Goal: Transaction & Acquisition: Purchase product/service

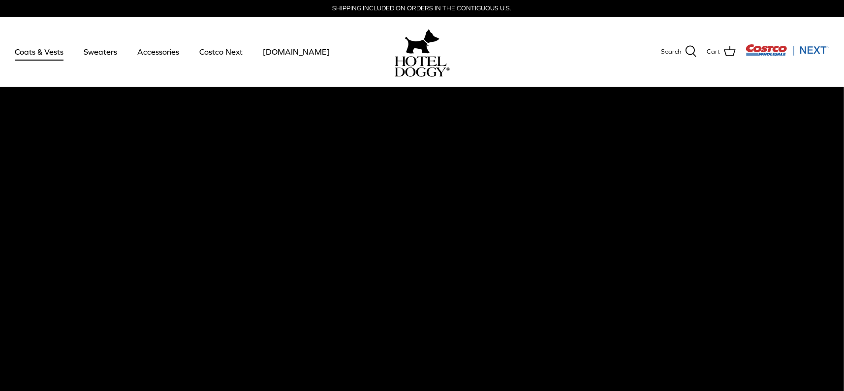
click at [39, 54] on link "Coats & Vests" at bounding box center [39, 51] width 66 height 33
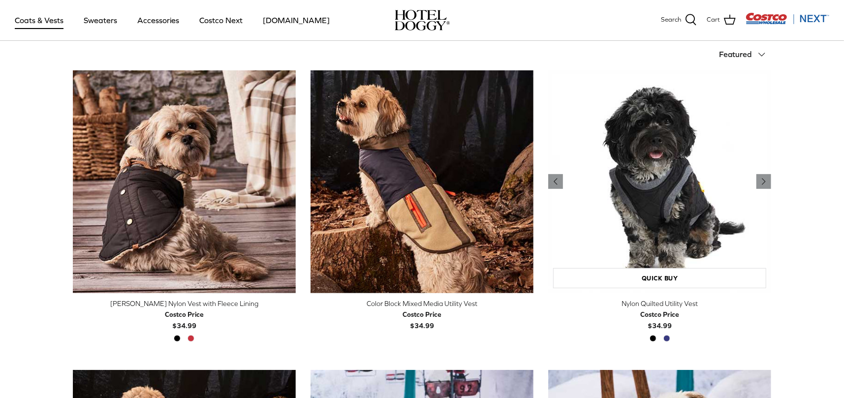
scroll to position [295, 0]
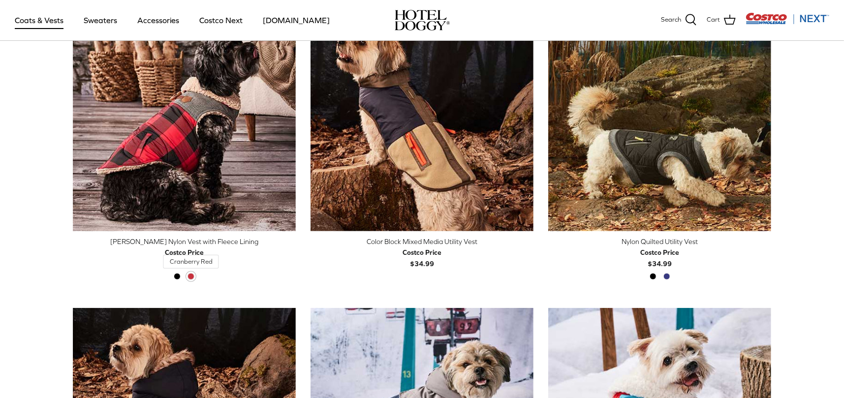
click at [191, 275] on span "Cranberry Red" at bounding box center [190, 276] width 7 height 7
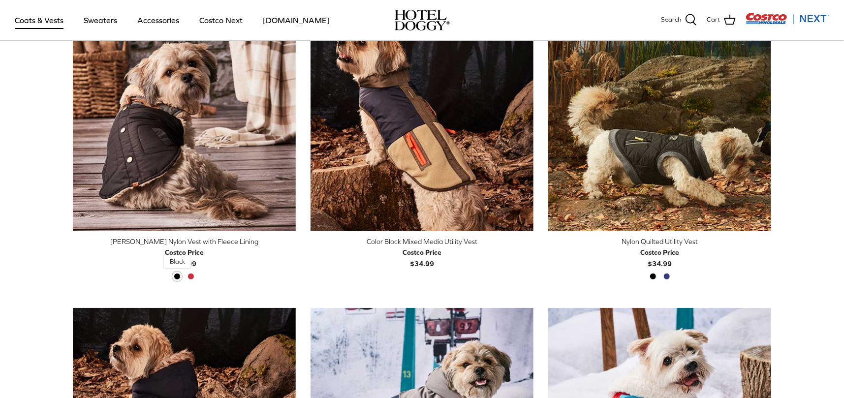
click at [178, 276] on span "Black" at bounding box center [177, 276] width 7 height 7
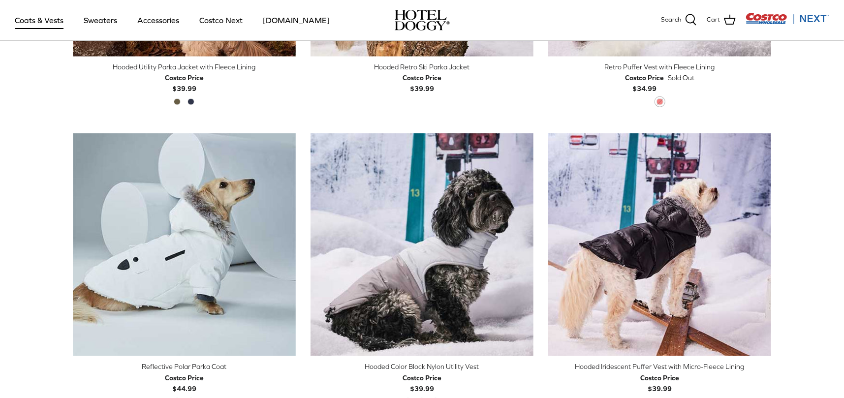
scroll to position [787, 0]
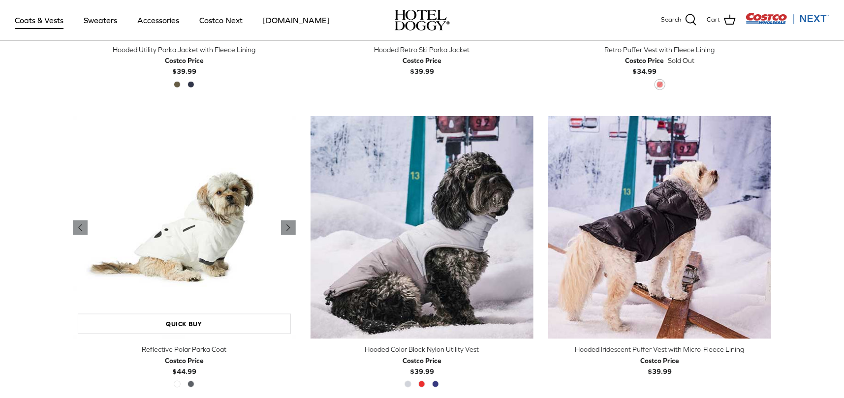
click at [216, 230] on img "Reflective Polar Parka Coat" at bounding box center [184, 227] width 223 height 223
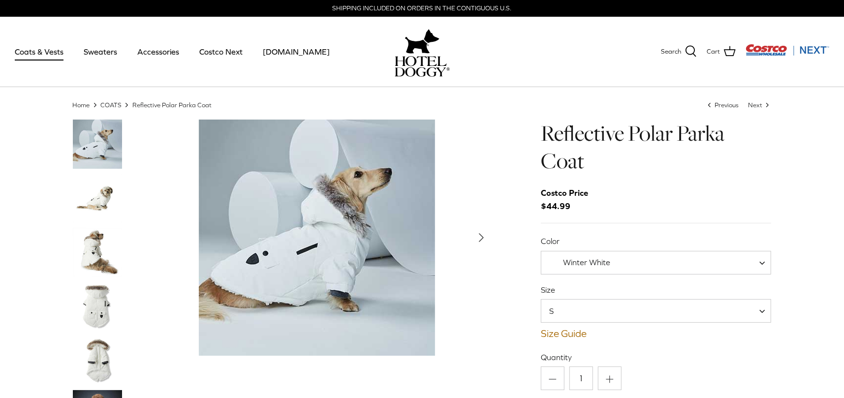
click at [106, 197] on img "Thumbnail Link" at bounding box center [97, 198] width 49 height 49
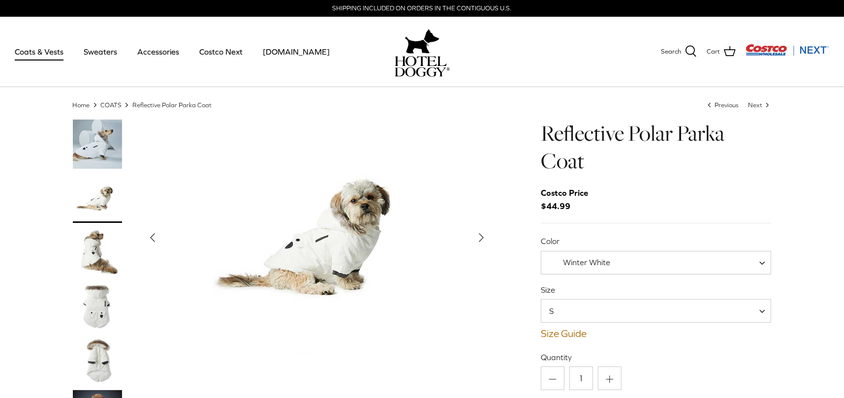
click at [107, 237] on img "Thumbnail Link" at bounding box center [97, 252] width 49 height 49
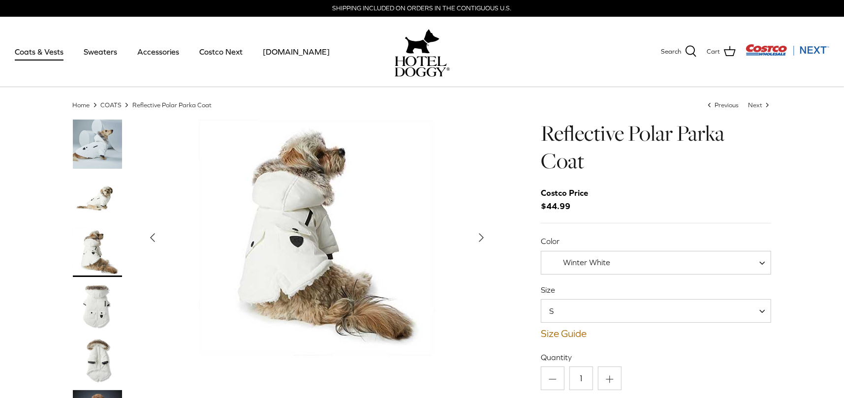
click at [102, 289] on img "Thumbnail Link" at bounding box center [97, 306] width 49 height 49
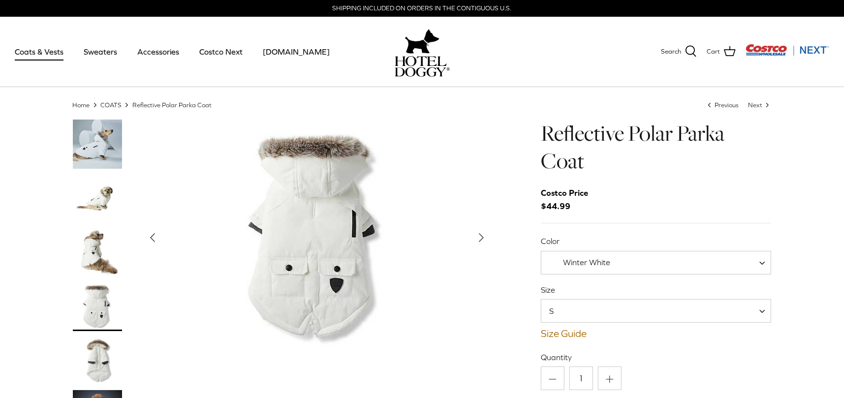
click at [101, 314] on img "Thumbnail Link" at bounding box center [97, 306] width 49 height 49
click at [98, 350] on img "Thumbnail Link" at bounding box center [97, 360] width 49 height 49
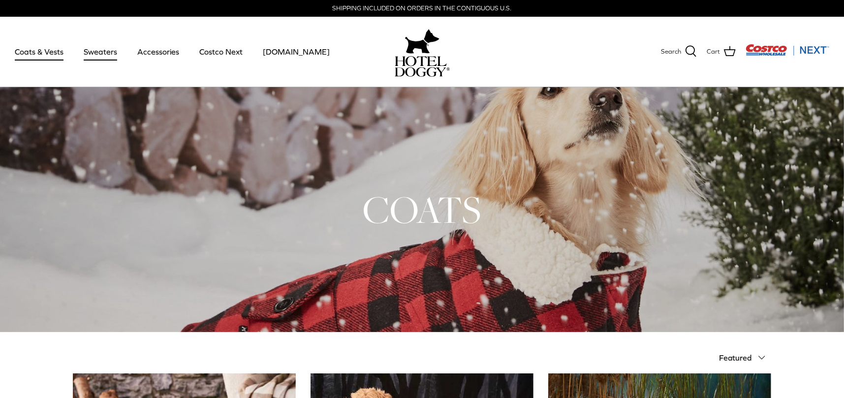
click at [109, 49] on link "Sweaters" at bounding box center [100, 51] width 51 height 33
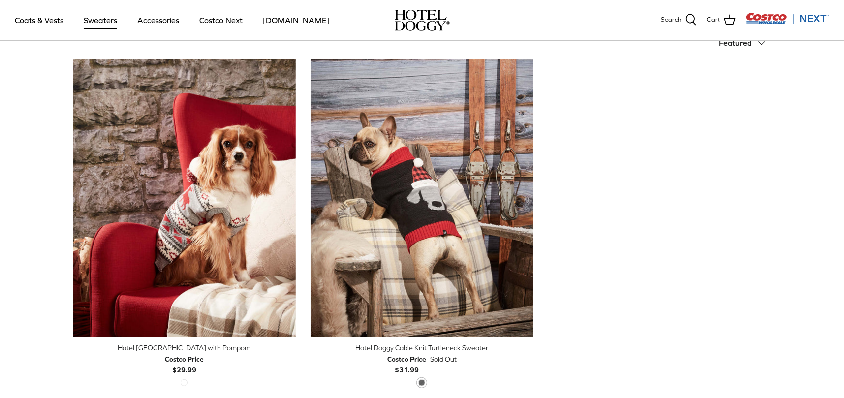
scroll to position [246, 0]
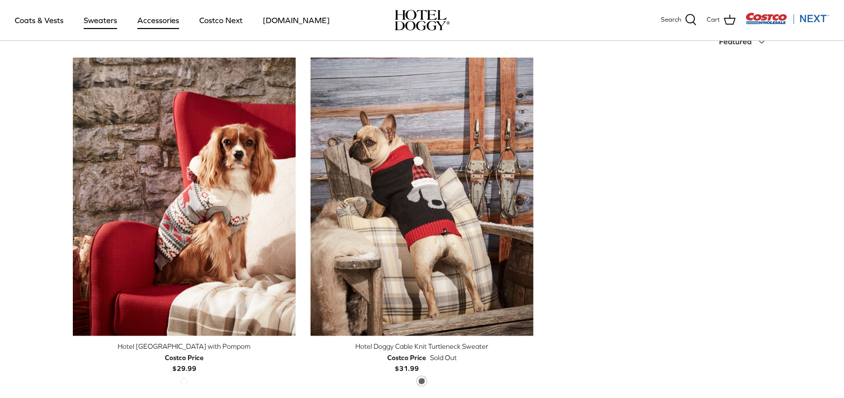
click at [167, 19] on link "Accessories" at bounding box center [158, 19] width 60 height 33
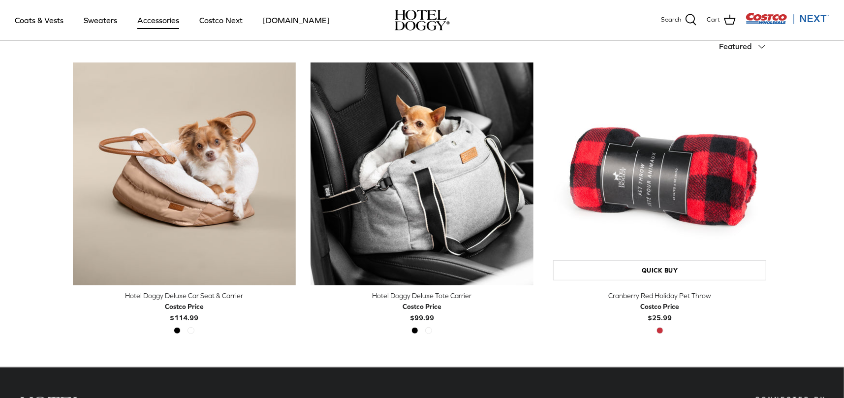
scroll to position [246, 0]
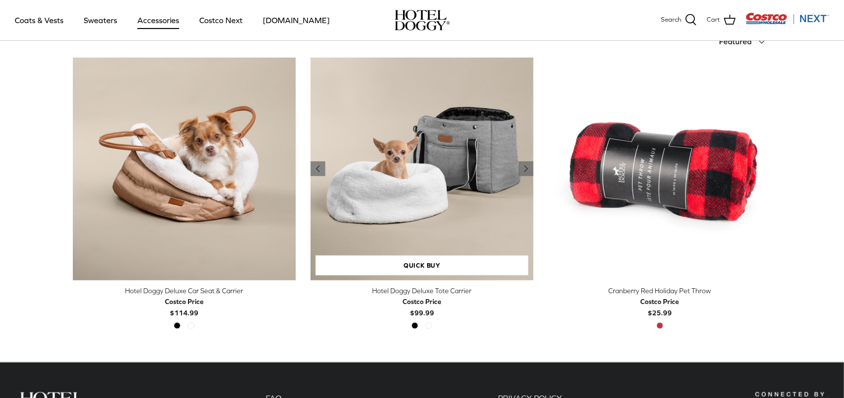
click at [478, 155] on img "Hotel Doggy Deluxe Tote Carrier" at bounding box center [422, 169] width 223 height 223
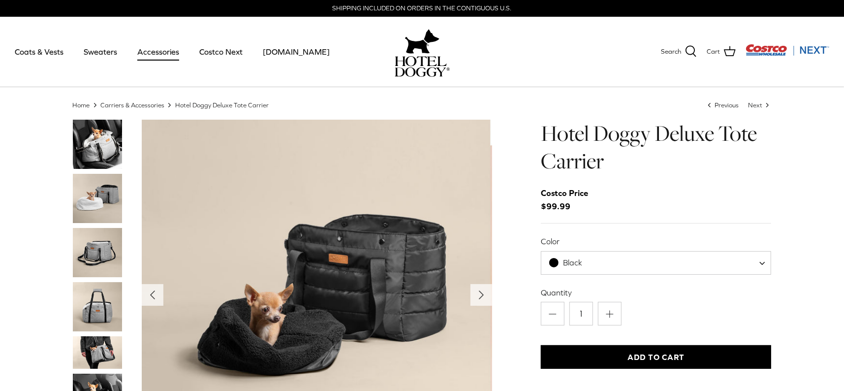
click at [106, 186] on img "Thumbnail Link" at bounding box center [97, 198] width 49 height 49
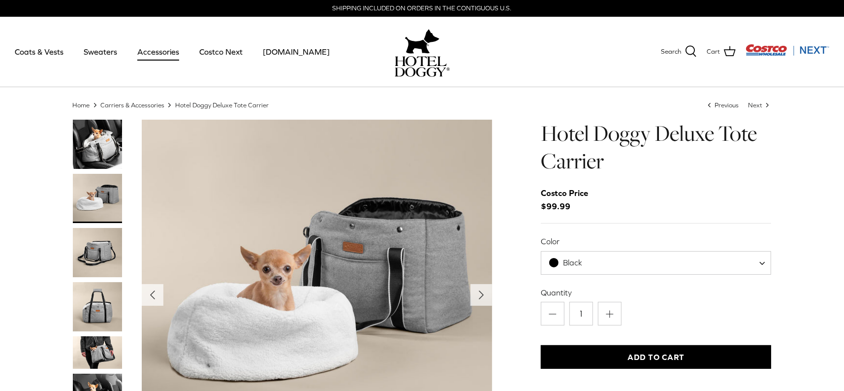
click at [101, 249] on img "Thumbnail Link" at bounding box center [97, 252] width 49 height 49
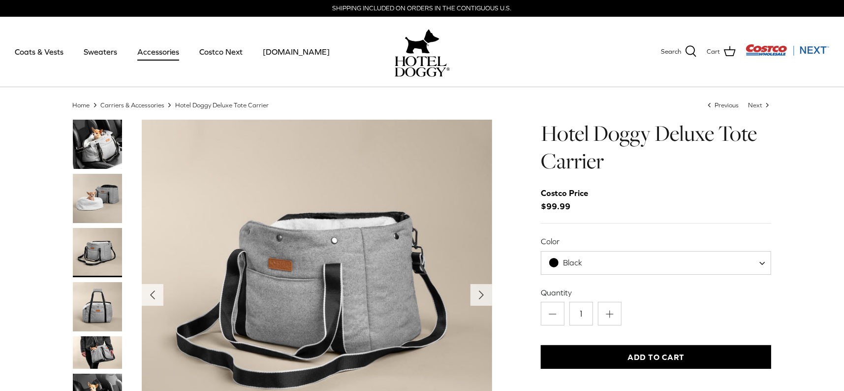
click at [105, 300] on img "Thumbnail Link" at bounding box center [97, 306] width 49 height 49
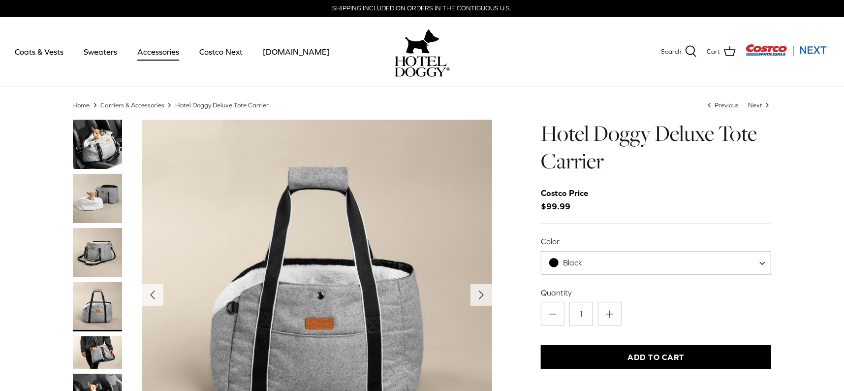
click at [106, 352] on img "Thumbnail Link" at bounding box center [97, 352] width 49 height 33
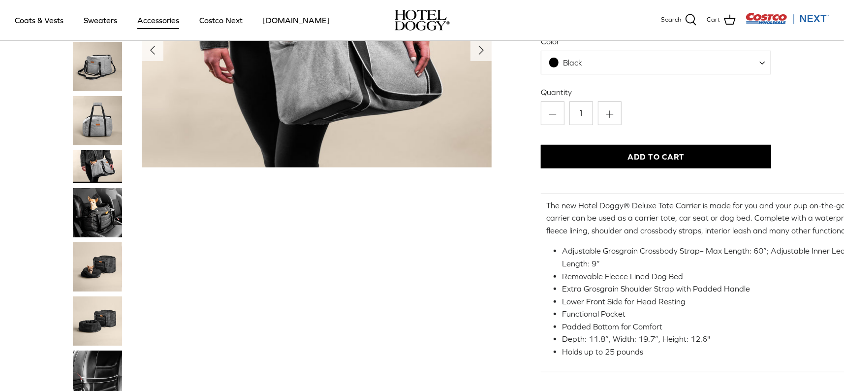
scroll to position [148, 0]
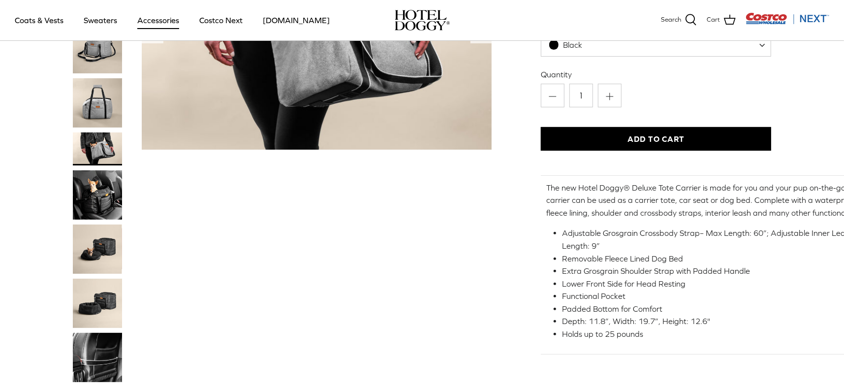
click at [584, 50] on span "Black" at bounding box center [571, 45] width 61 height 10
select select "Grey"
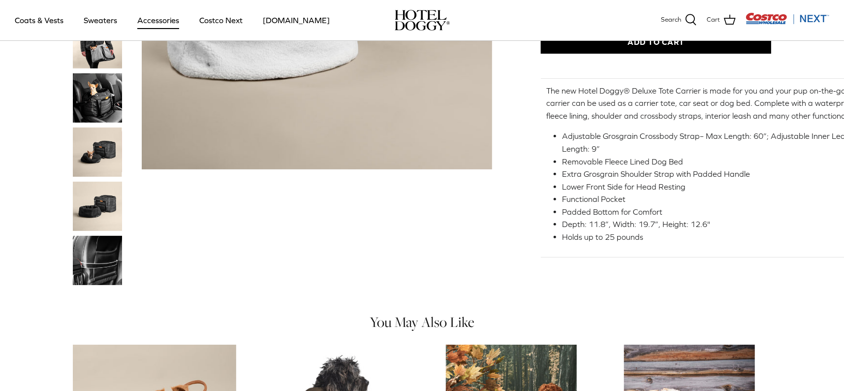
scroll to position [246, 0]
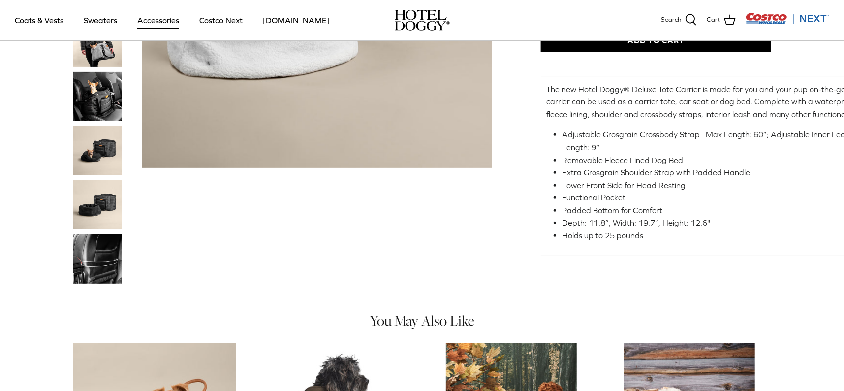
click at [94, 250] on img "Thumbnail Link" at bounding box center [97, 258] width 49 height 49
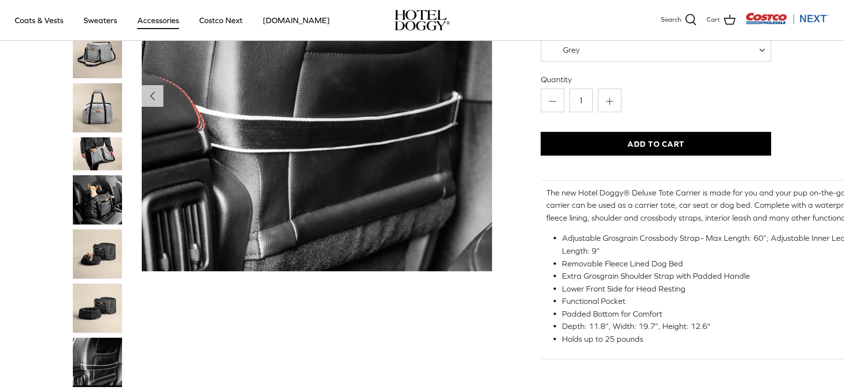
scroll to position [148, 0]
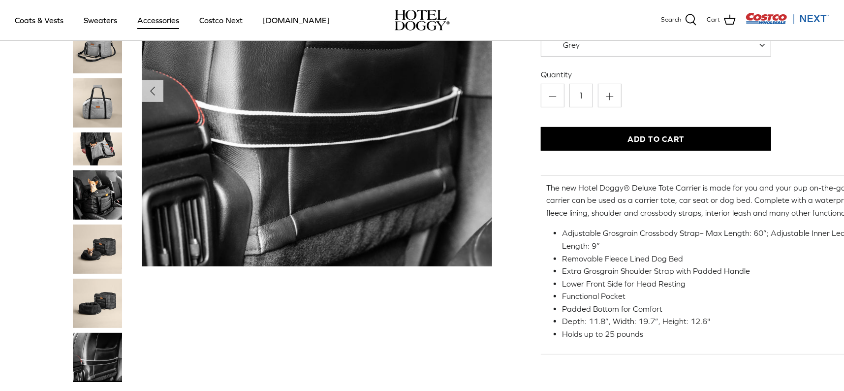
click at [107, 298] on img "Thumbnail Link" at bounding box center [97, 303] width 49 height 49
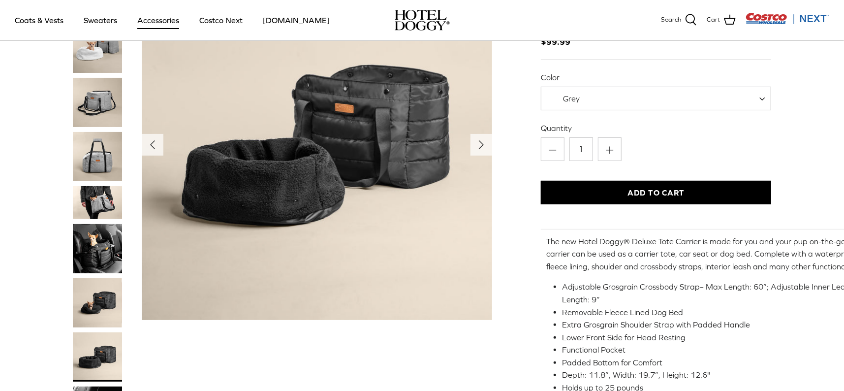
scroll to position [49, 0]
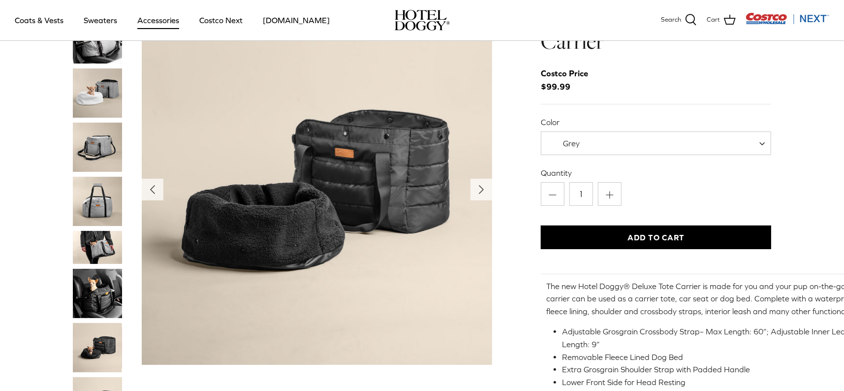
click at [101, 244] on img "Thumbnail Link" at bounding box center [97, 247] width 49 height 33
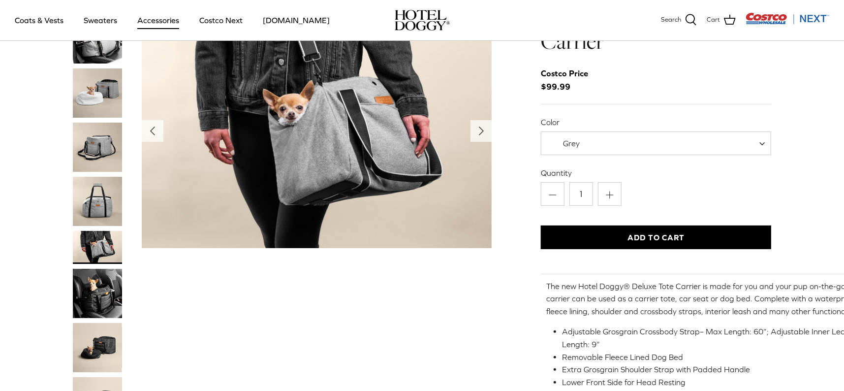
click at [112, 301] on img "Thumbnail Link" at bounding box center [97, 293] width 49 height 49
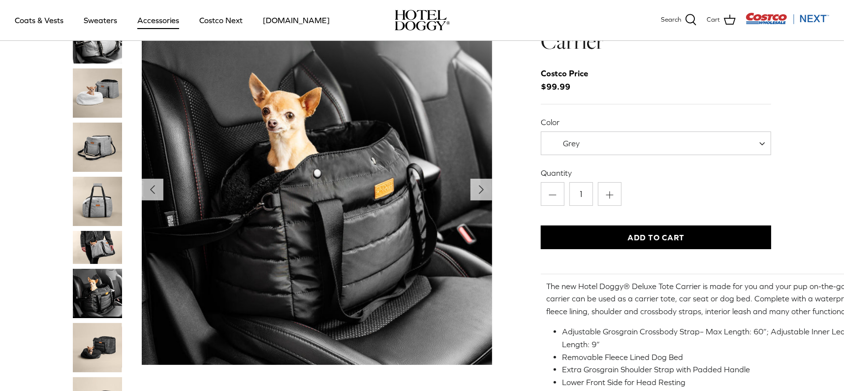
click at [96, 191] on img "Thumbnail Link" at bounding box center [97, 201] width 49 height 49
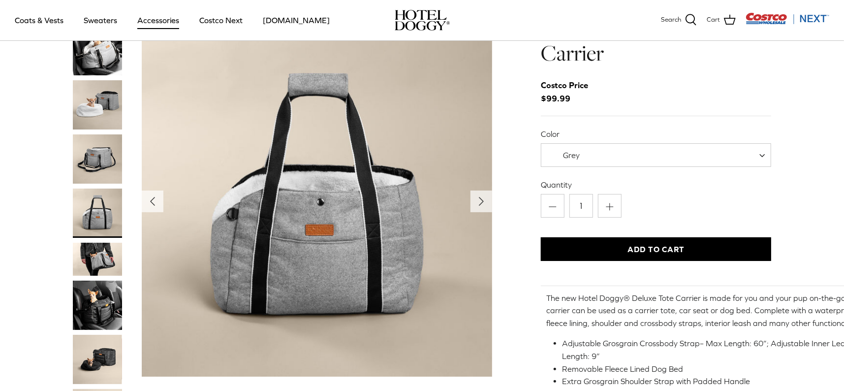
scroll to position [98, 0]
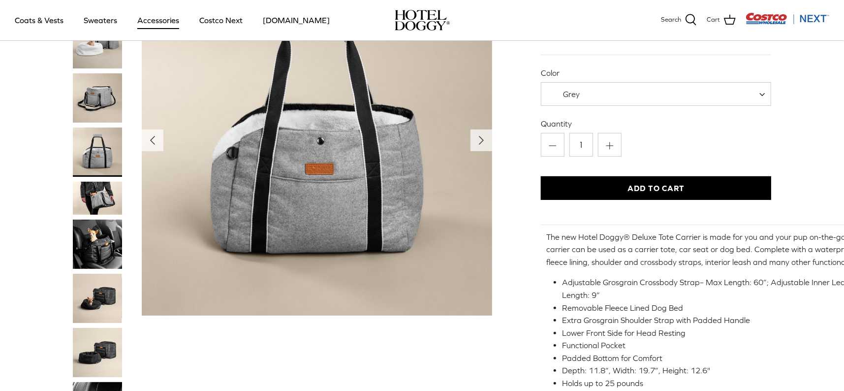
click at [666, 188] on button "Add to Cart" at bounding box center [656, 188] width 231 height 24
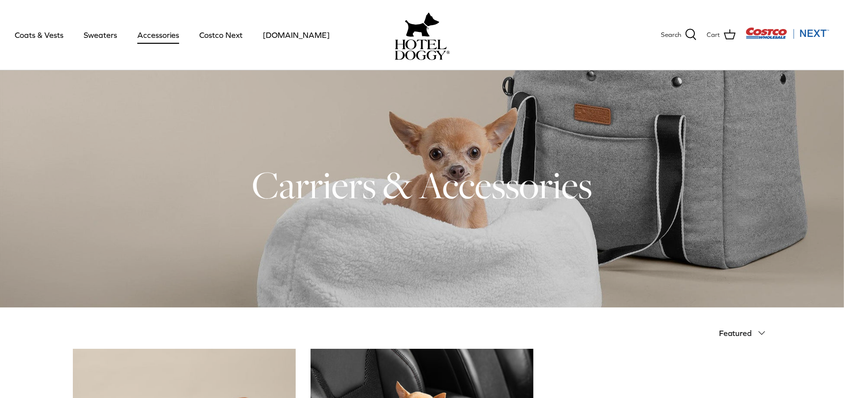
scroll to position [25, 0]
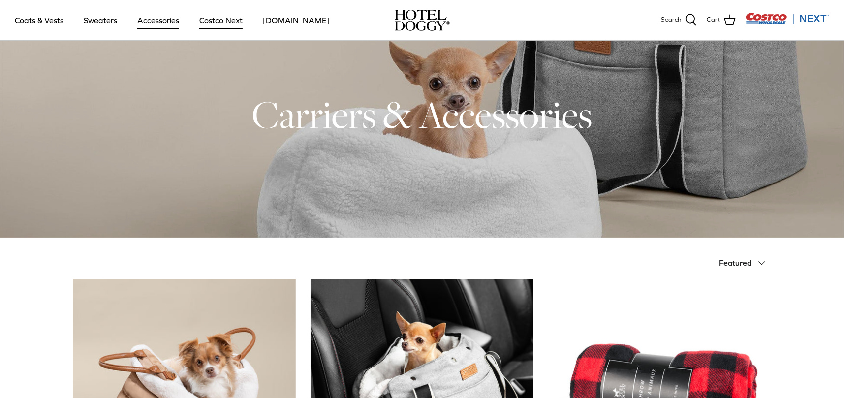
click at [217, 21] on link "Costco Next" at bounding box center [220, 19] width 61 height 33
click at [36, 19] on link "Coats & Vests" at bounding box center [39, 19] width 66 height 33
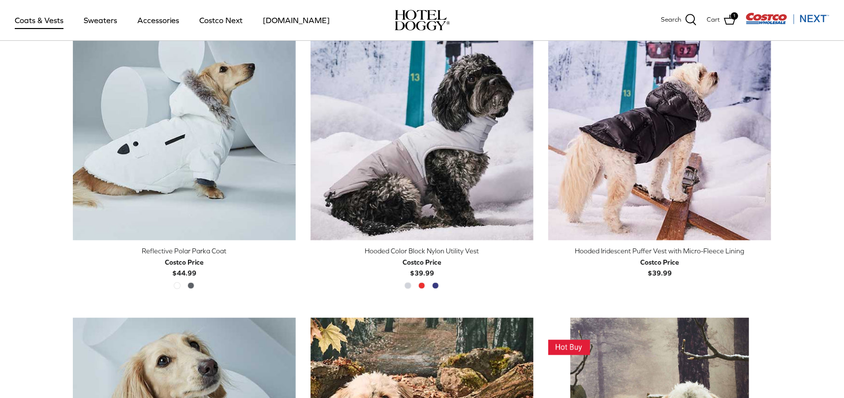
scroll to position [837, 0]
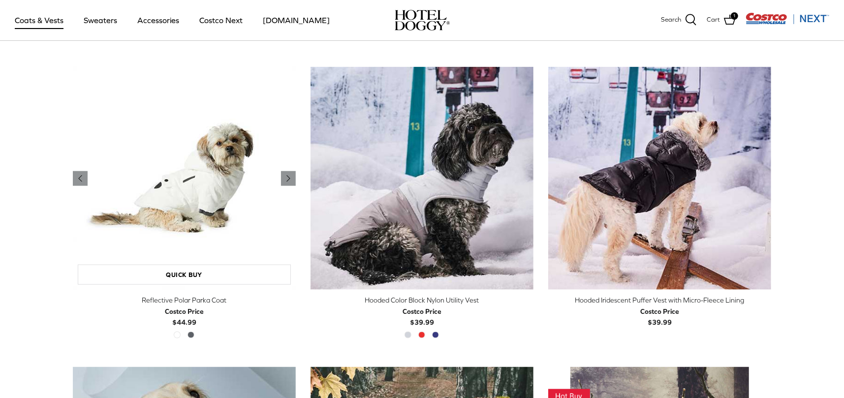
click at [223, 174] on img "Reflective Polar Parka Coat" at bounding box center [184, 178] width 223 height 223
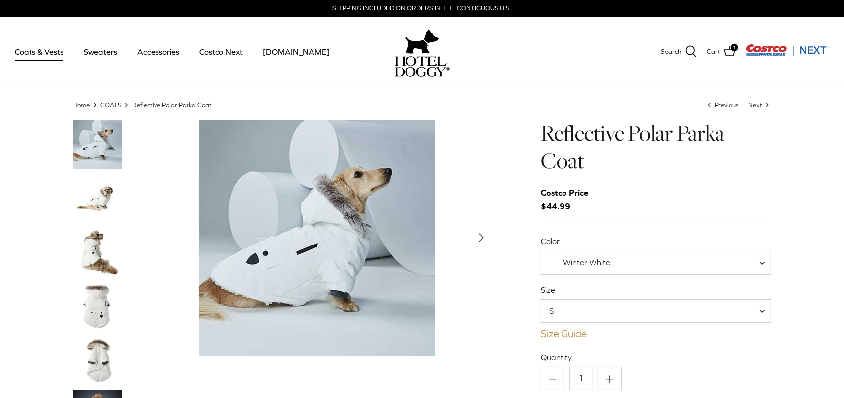
click at [563, 332] on link "Size Guide" at bounding box center [656, 334] width 231 height 12
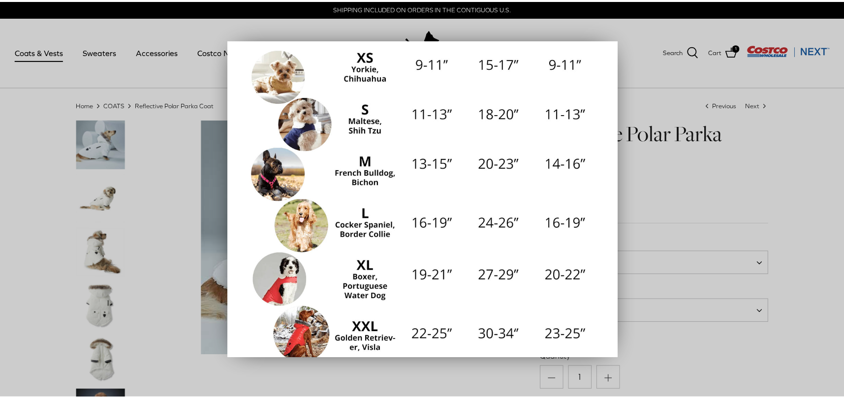
scroll to position [177, 0]
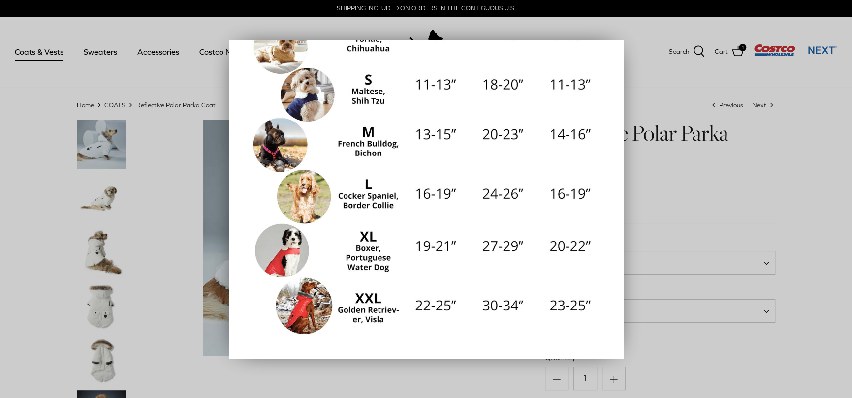
click at [693, 280] on div at bounding box center [426, 199] width 852 height 398
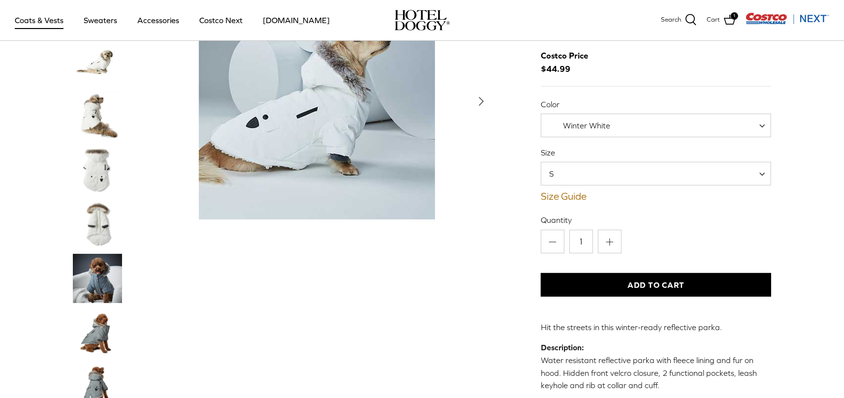
scroll to position [98, 0]
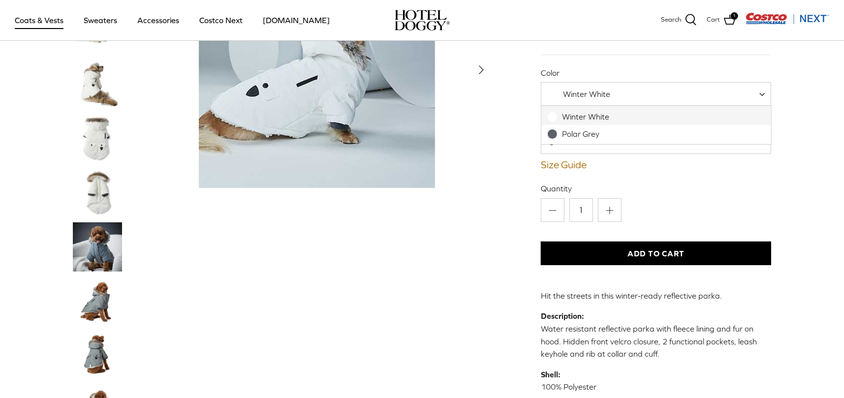
click at [557, 90] on div "Winter White" at bounding box center [580, 94] width 62 height 10
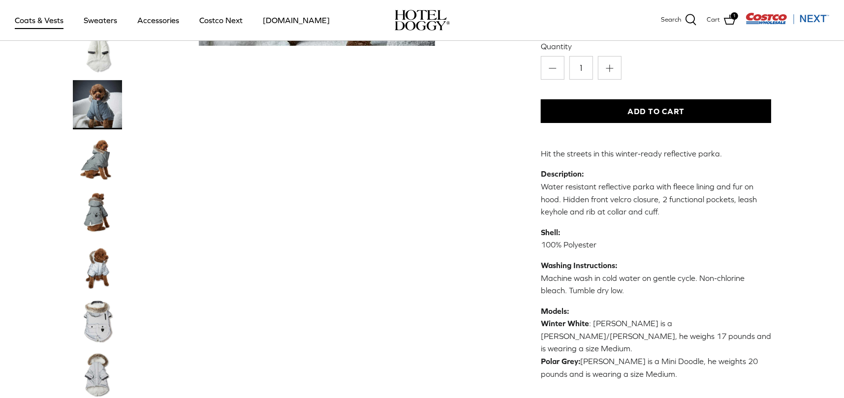
scroll to position [246, 0]
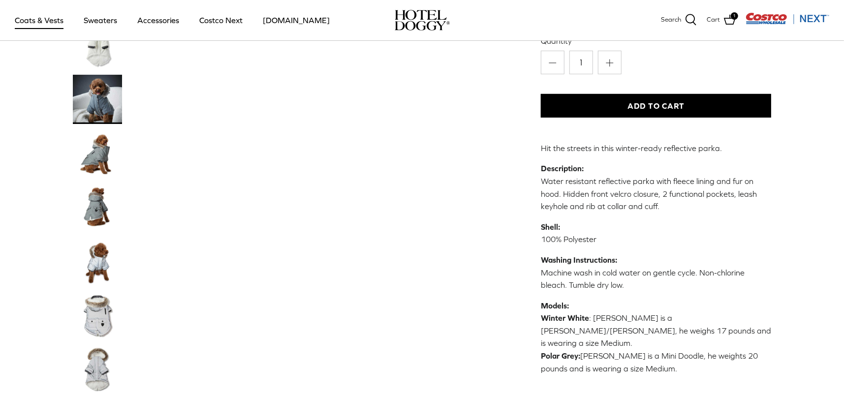
click at [93, 207] on img "Thumbnail Link" at bounding box center [97, 207] width 49 height 49
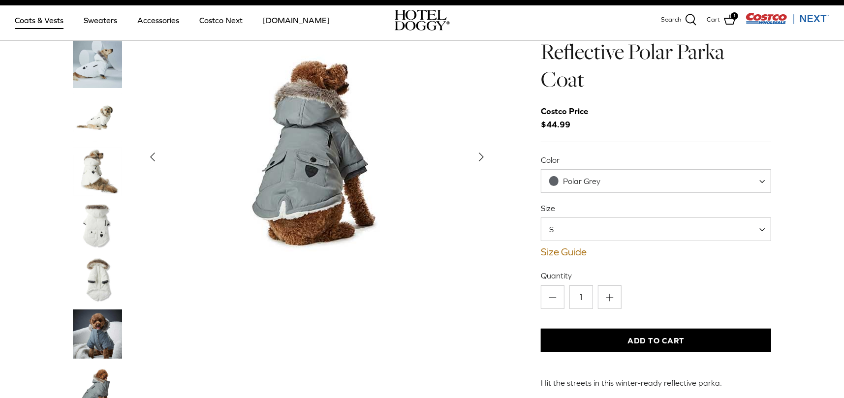
scroll to position [0, 0]
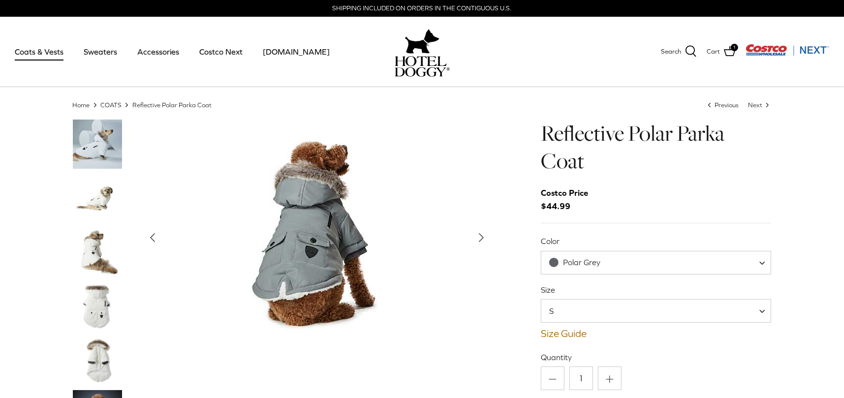
click at [161, 239] on button "Left" at bounding box center [153, 238] width 22 height 22
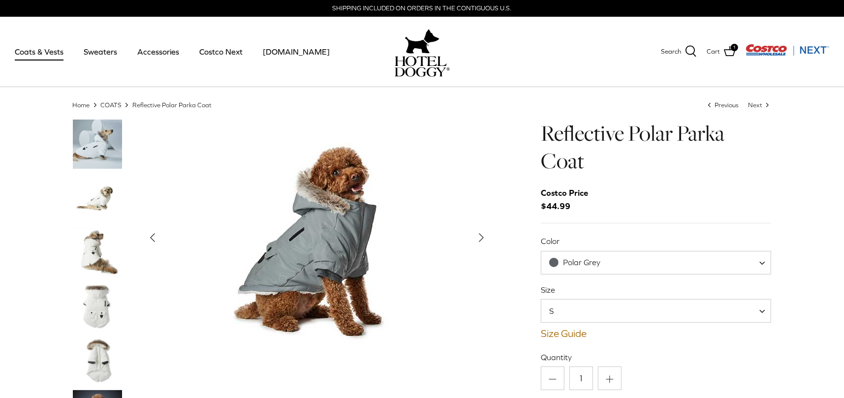
click at [161, 239] on button "Left" at bounding box center [153, 238] width 22 height 22
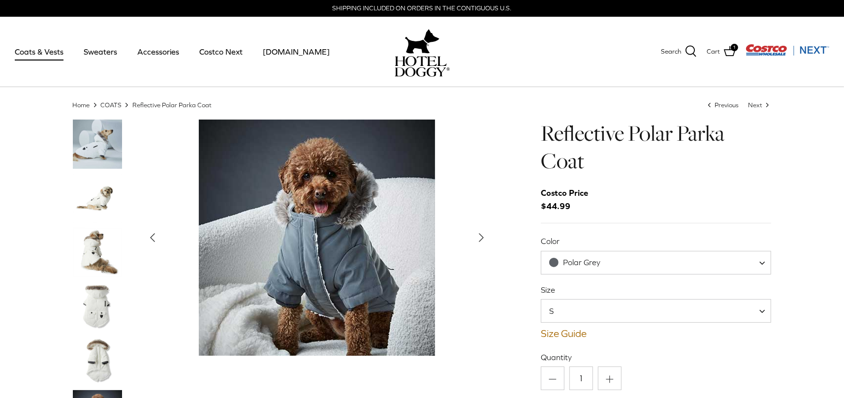
click at [161, 239] on button "Left" at bounding box center [153, 238] width 22 height 22
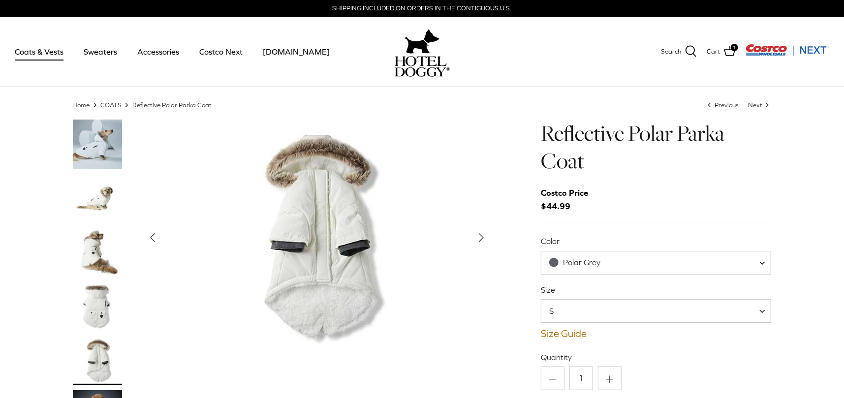
click at [484, 237] on icon "Right" at bounding box center [481, 238] width 16 height 16
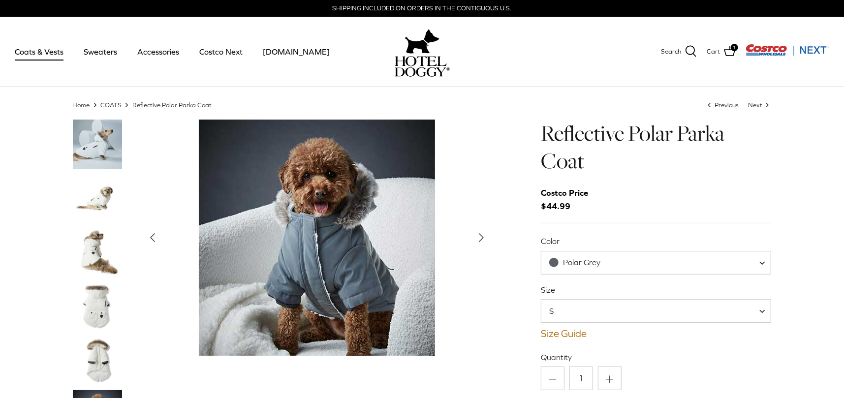
click at [484, 237] on icon "Right" at bounding box center [481, 238] width 16 height 16
click at [477, 237] on icon "Right" at bounding box center [481, 238] width 16 height 16
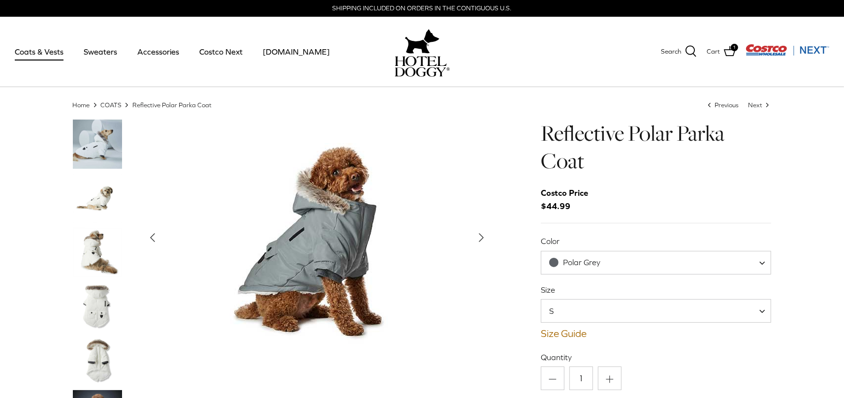
click at [477, 237] on icon "Right" at bounding box center [481, 238] width 16 height 16
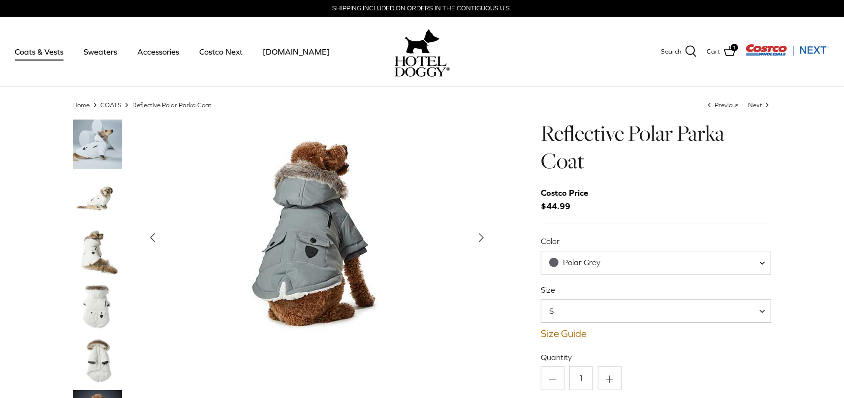
click at [477, 237] on icon "Right" at bounding box center [481, 238] width 16 height 16
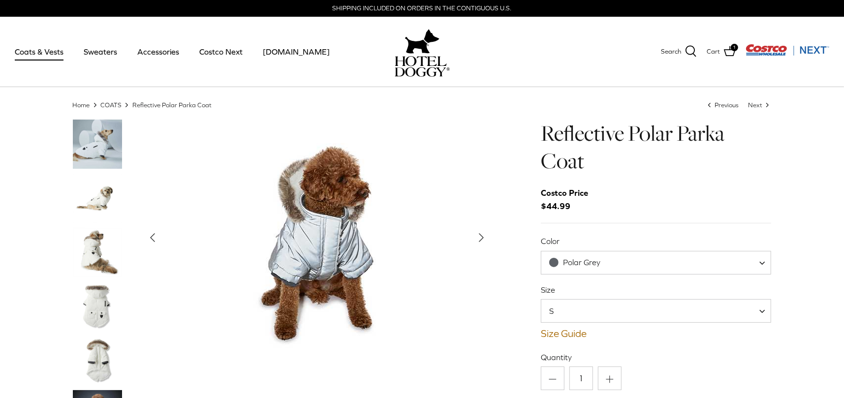
click at [477, 237] on icon "Right" at bounding box center [481, 238] width 16 height 16
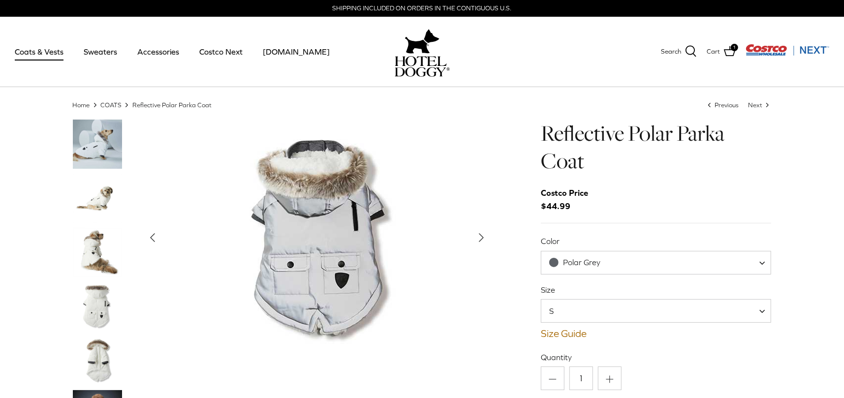
click at [477, 237] on icon "Right" at bounding box center [481, 238] width 16 height 16
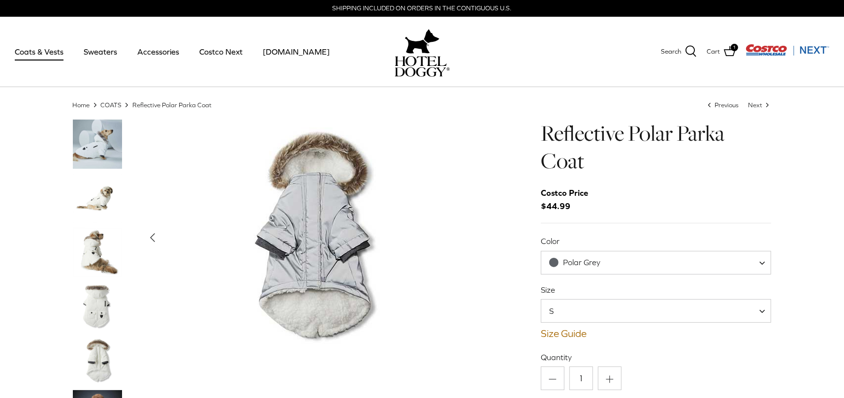
click at [477, 237] on div "Show Gallery" at bounding box center [317, 238] width 350 height 236
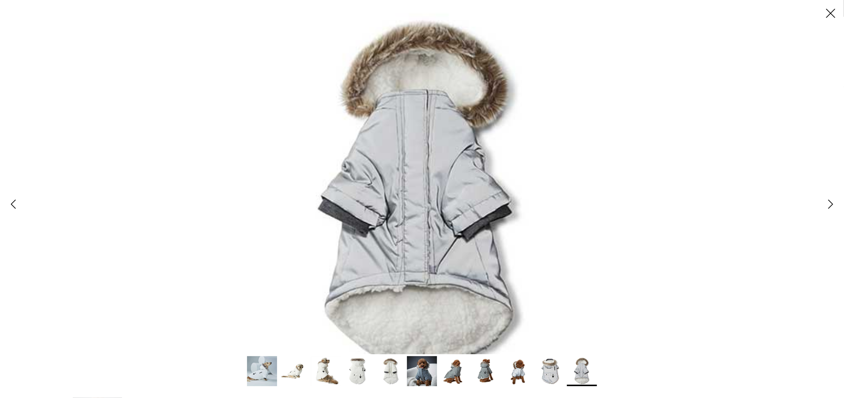
click at [477, 237] on img at bounding box center [422, 199] width 398 height 398
click at [623, 217] on div at bounding box center [422, 199] width 844 height 398
click at [831, 16] on icon "Close" at bounding box center [830, 13] width 17 height 17
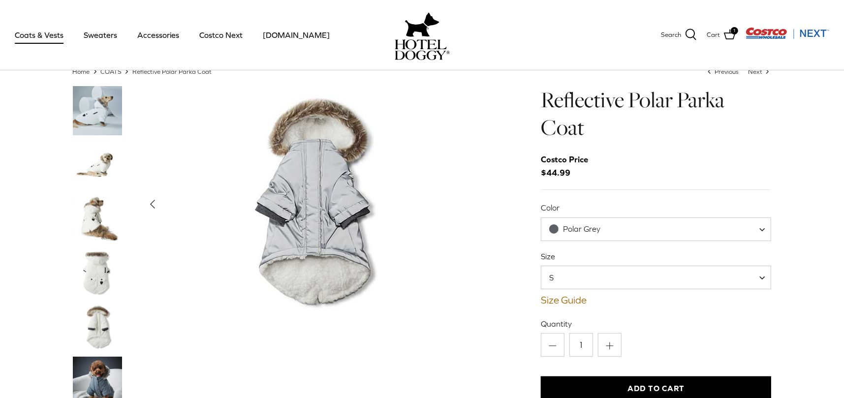
scroll to position [49, 0]
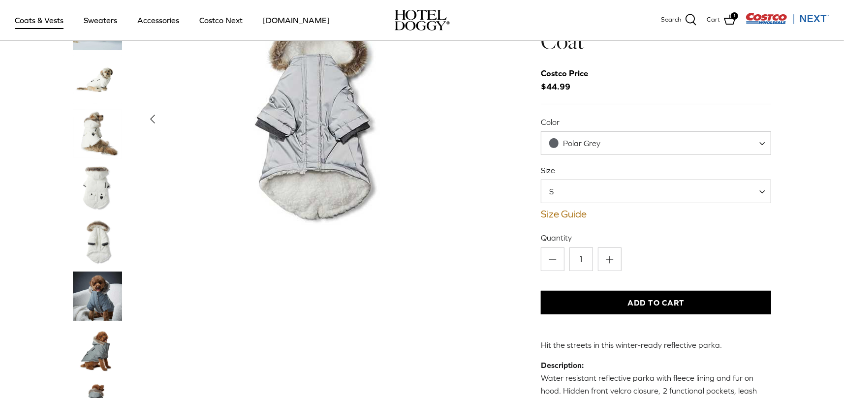
click at [594, 144] on span "Polar Grey" at bounding box center [581, 143] width 37 height 9
select select "Winter White"
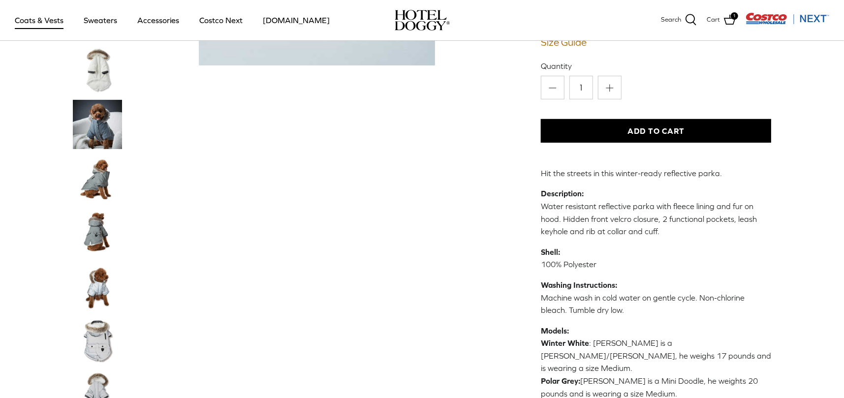
scroll to position [246, 0]
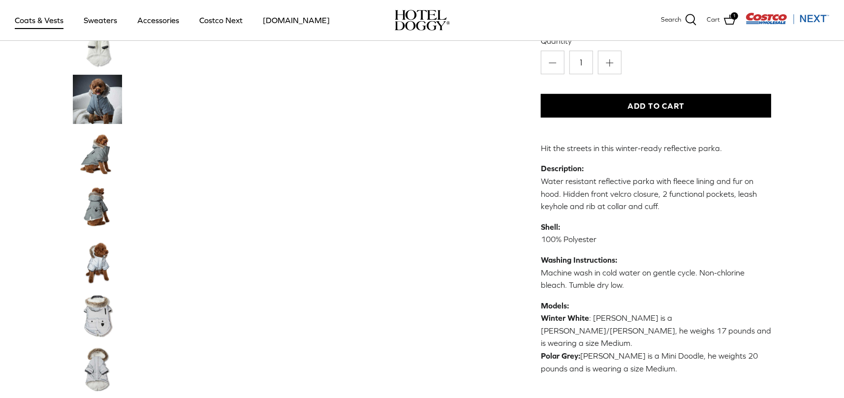
click at [668, 100] on button "Add to Cart" at bounding box center [656, 106] width 231 height 24
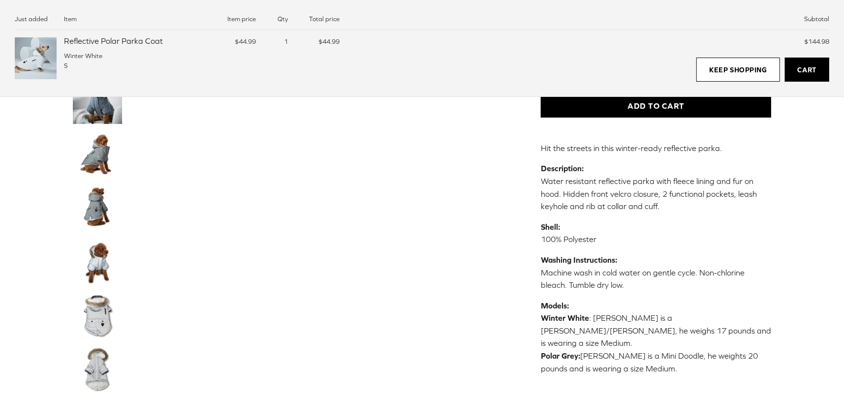
click at [798, 66] on link "Cart" at bounding box center [807, 70] width 44 height 25
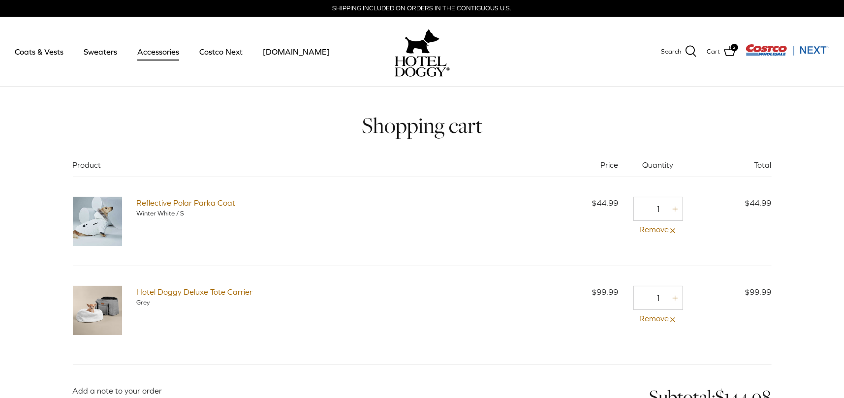
click at [159, 51] on link "Accessories" at bounding box center [158, 51] width 60 height 33
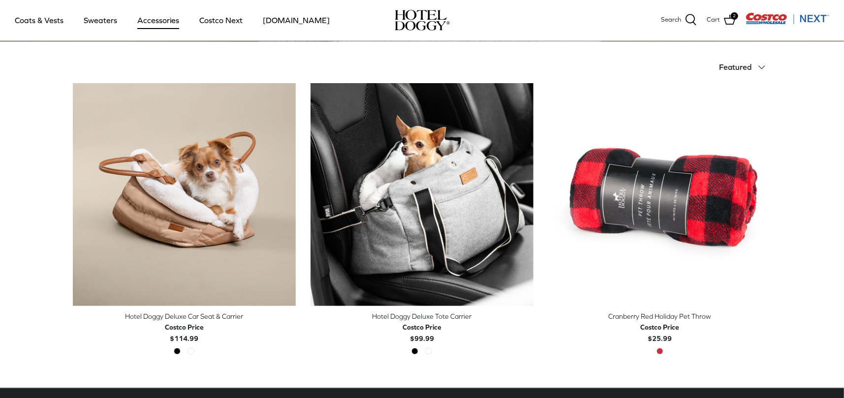
scroll to position [246, 0]
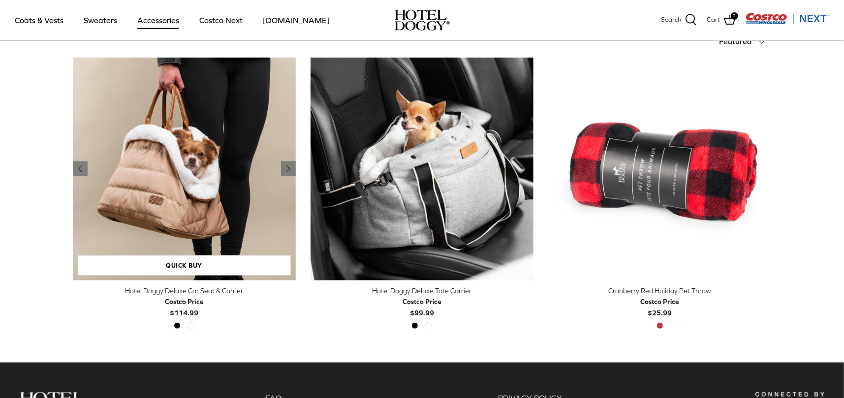
click at [211, 156] on img "Hotel Doggy Deluxe Car Seat & Carrier" at bounding box center [184, 169] width 223 height 223
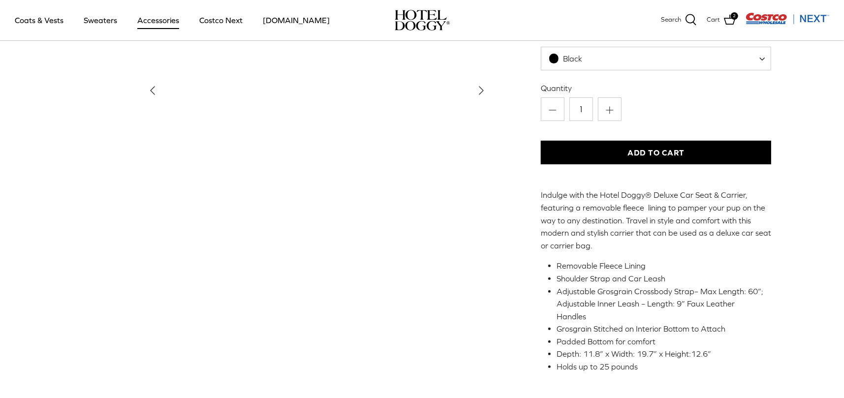
scroll to position [98, 0]
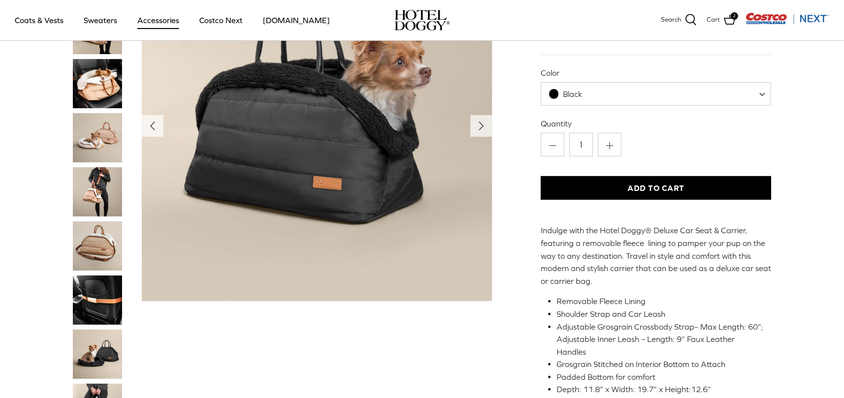
click at [104, 249] on img "Thumbnail Link" at bounding box center [97, 245] width 49 height 49
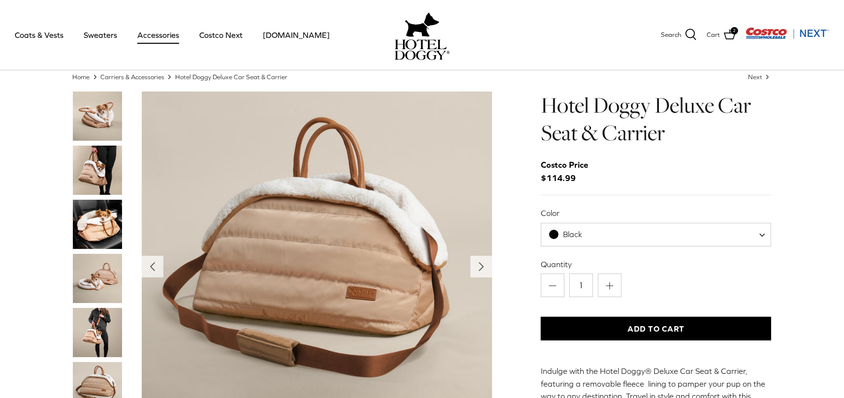
scroll to position [49, 0]
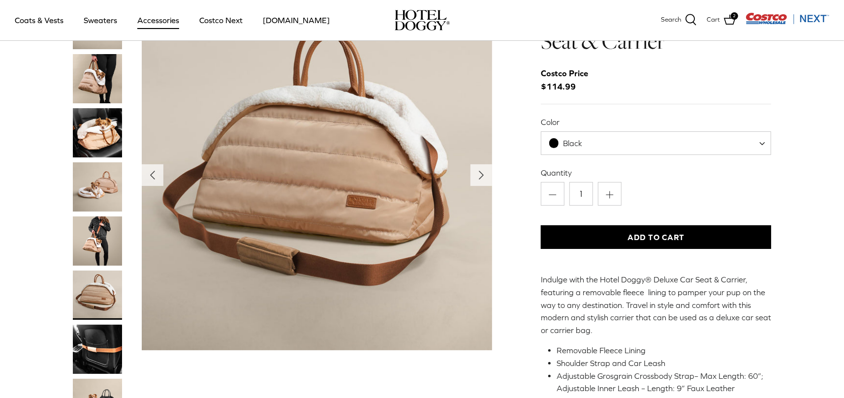
click at [103, 196] on img "Thumbnail Link" at bounding box center [97, 186] width 49 height 49
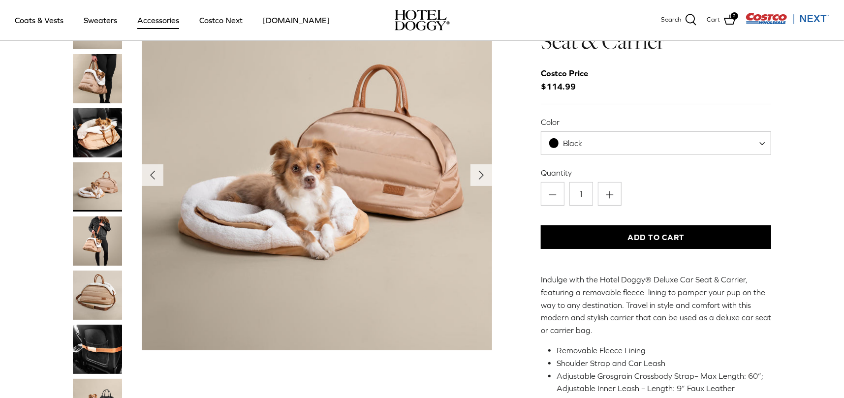
click at [102, 127] on img "Thumbnail Link" at bounding box center [97, 132] width 49 height 49
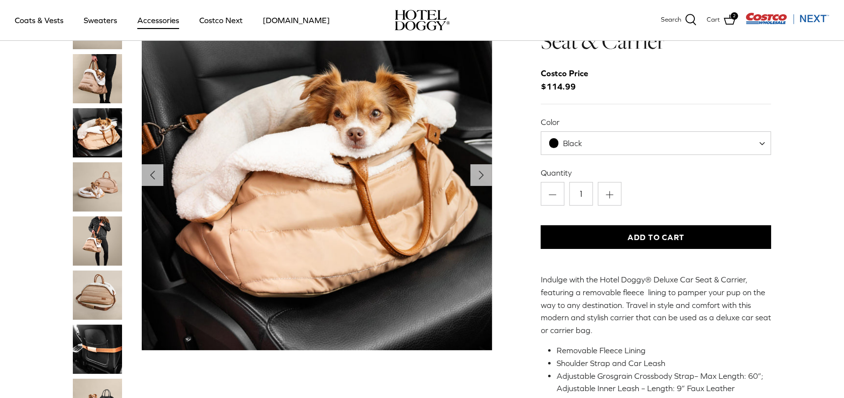
click at [98, 88] on img "Thumbnail Link" at bounding box center [97, 78] width 49 height 49
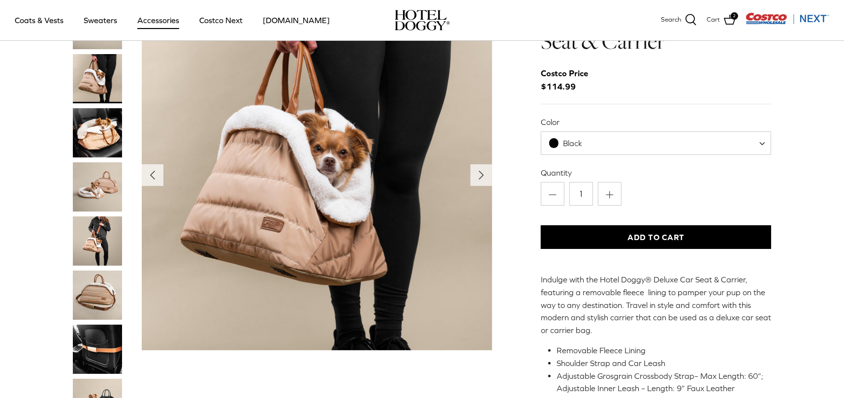
click at [98, 298] on img "Thumbnail Link" at bounding box center [97, 295] width 49 height 49
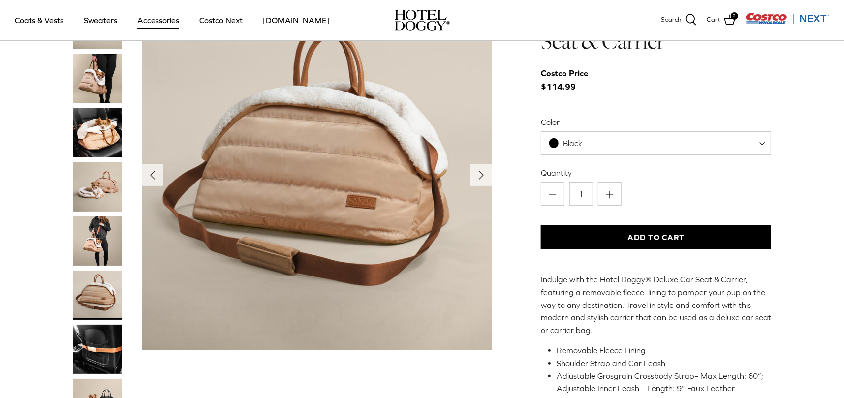
click at [105, 344] on img "Thumbnail Link" at bounding box center [97, 349] width 49 height 49
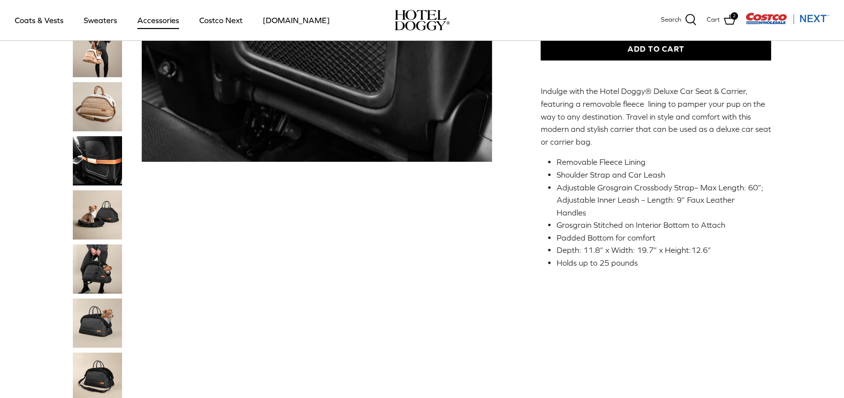
scroll to position [246, 0]
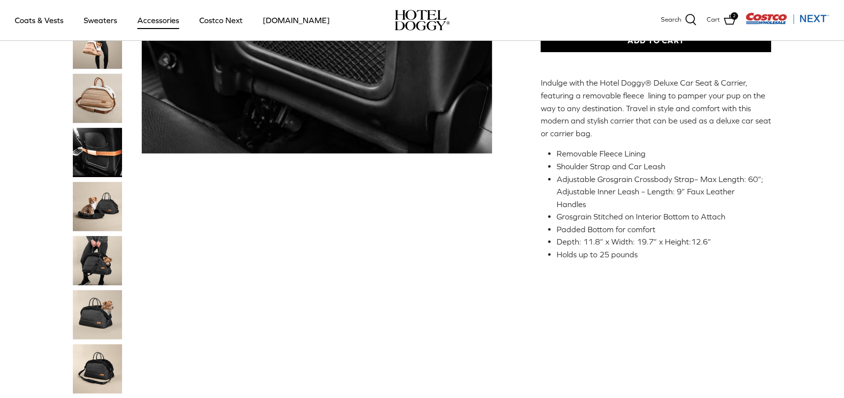
click at [108, 258] on img "Thumbnail Link" at bounding box center [97, 260] width 49 height 49
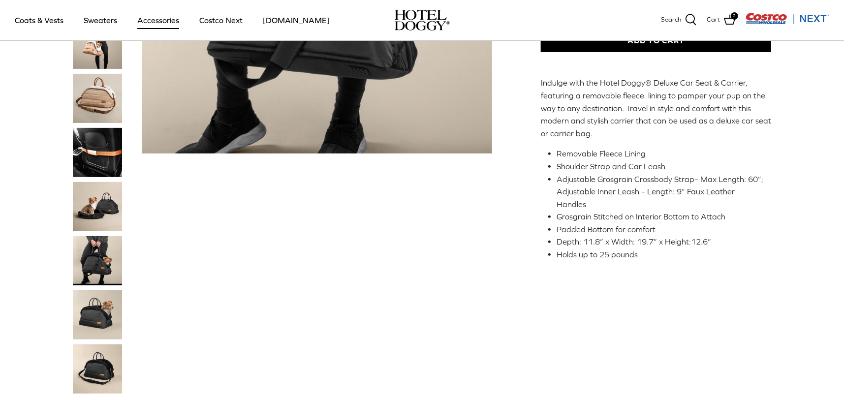
click at [105, 325] on img "Thumbnail Link" at bounding box center [97, 314] width 49 height 49
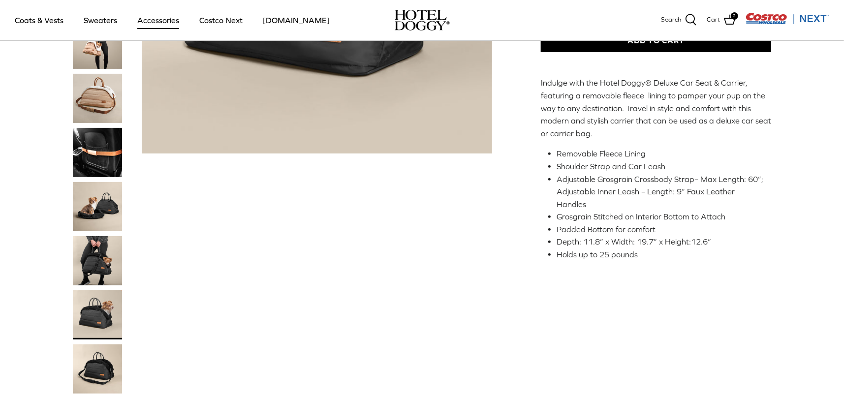
click at [100, 372] on img "Thumbnail Link" at bounding box center [97, 368] width 49 height 49
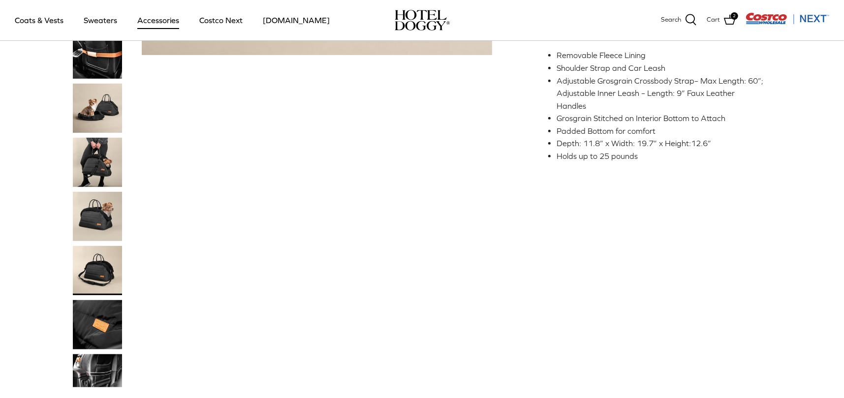
scroll to position [443, 0]
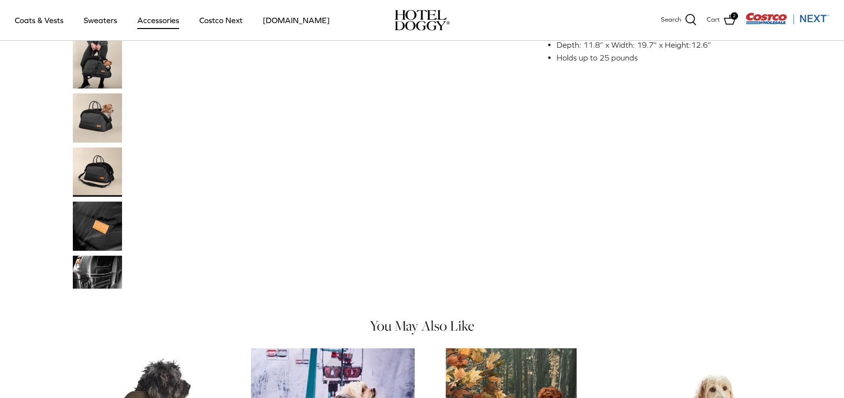
click at [93, 227] on img "Thumbnail Link" at bounding box center [97, 226] width 49 height 49
click at [96, 228] on img "Thumbnail Link" at bounding box center [97, 226] width 49 height 49
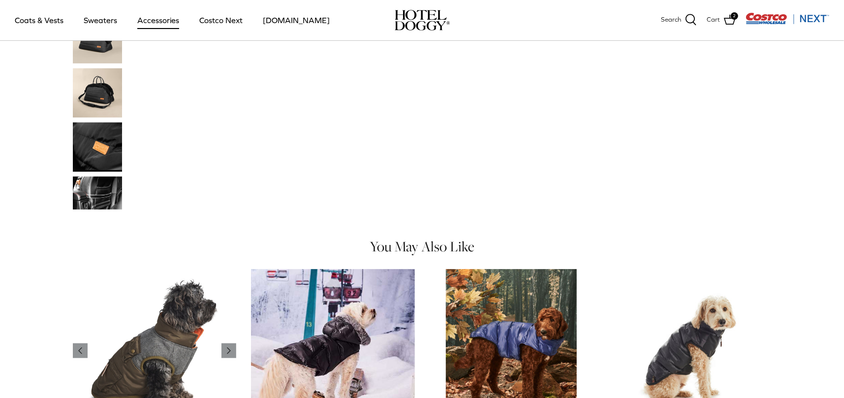
scroll to position [541, 0]
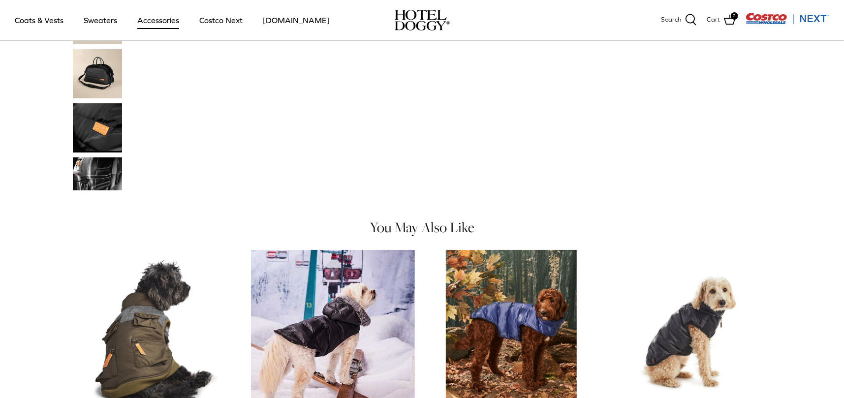
click at [99, 178] on img "Thumbnail Link" at bounding box center [97, 173] width 49 height 33
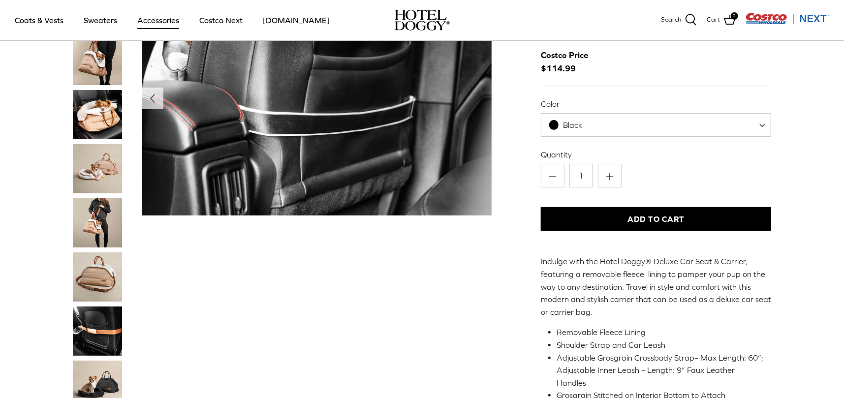
scroll to position [0, 0]
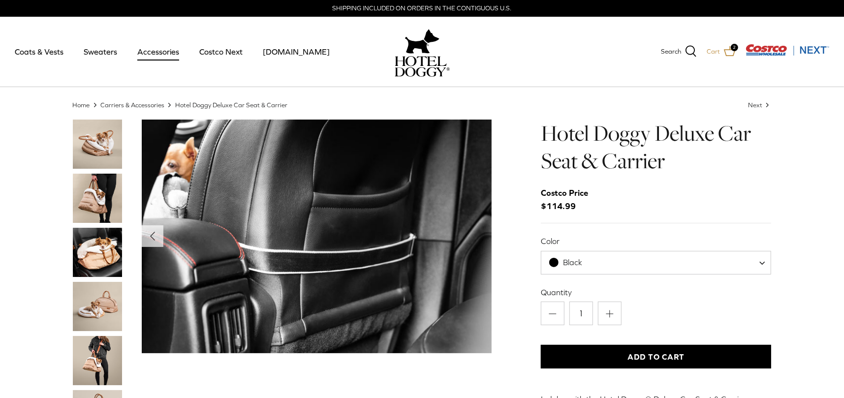
click at [732, 49] on span "2" at bounding box center [734, 47] width 7 height 7
